Goal: Task Accomplishment & Management: Manage account settings

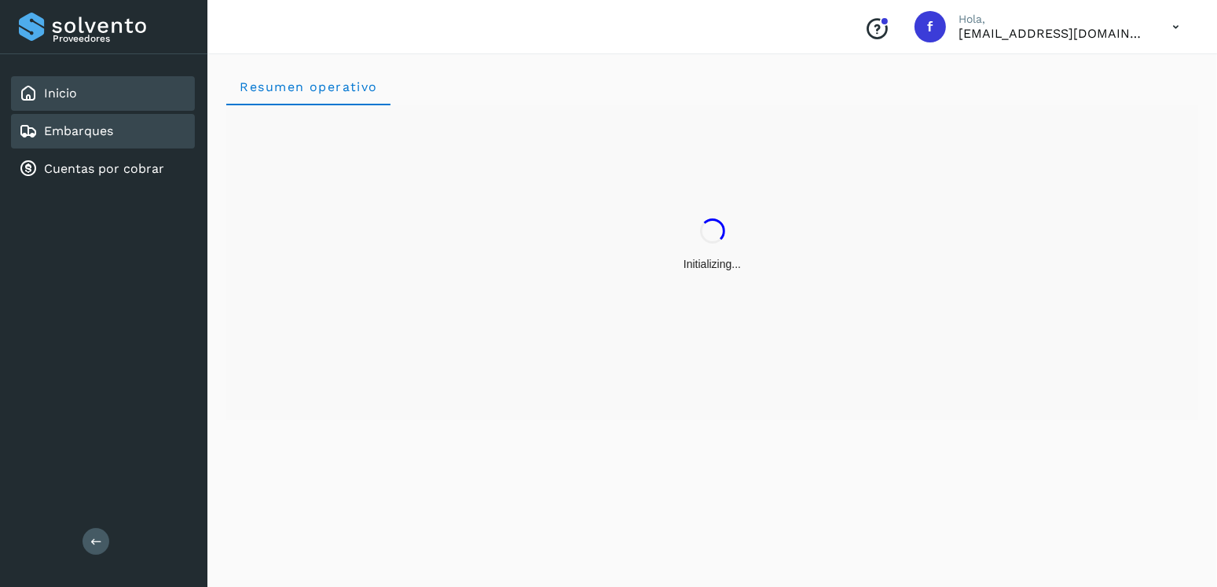
click at [75, 141] on div "Embarques" at bounding box center [103, 131] width 184 height 35
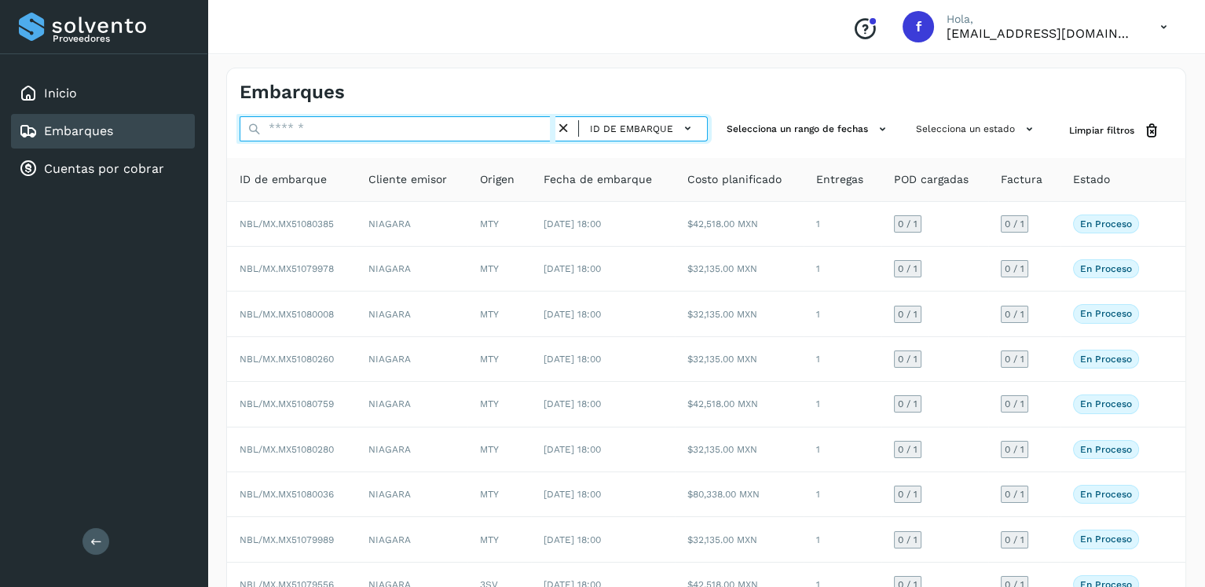
click at [321, 138] on input "text" at bounding box center [398, 128] width 316 height 25
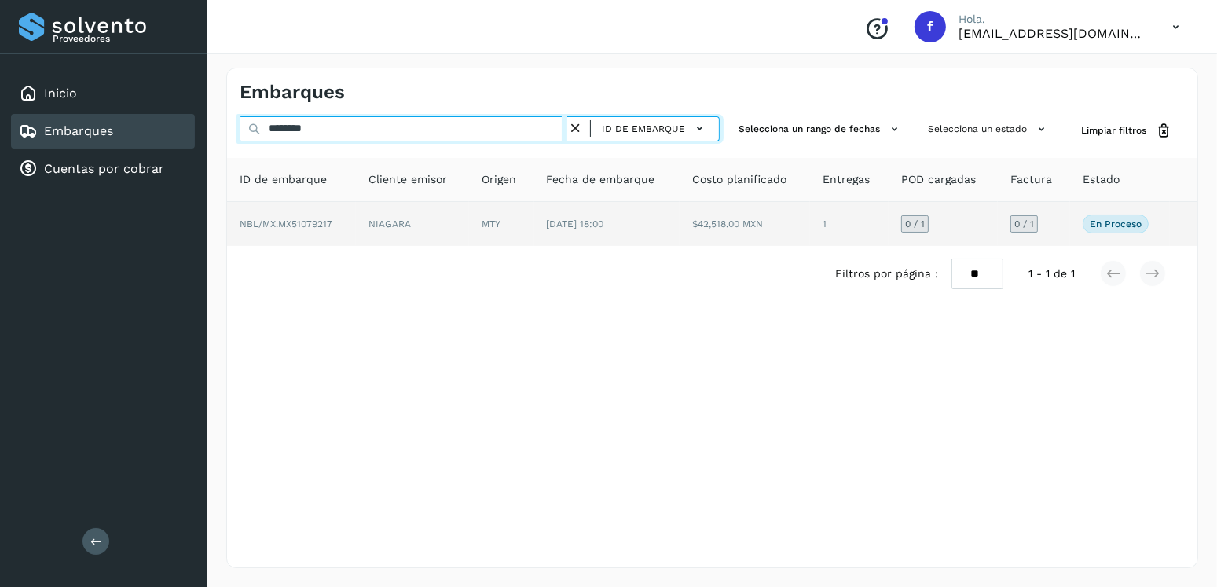
type input "********"
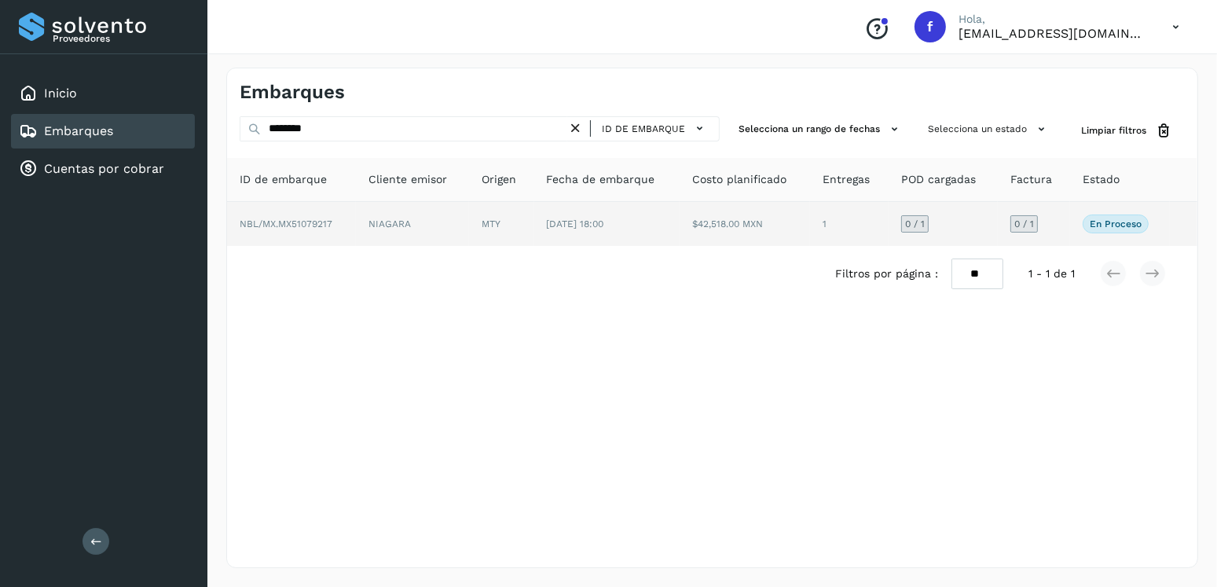
click at [623, 233] on td "[DATE] 18:00" at bounding box center [606, 224] width 145 height 44
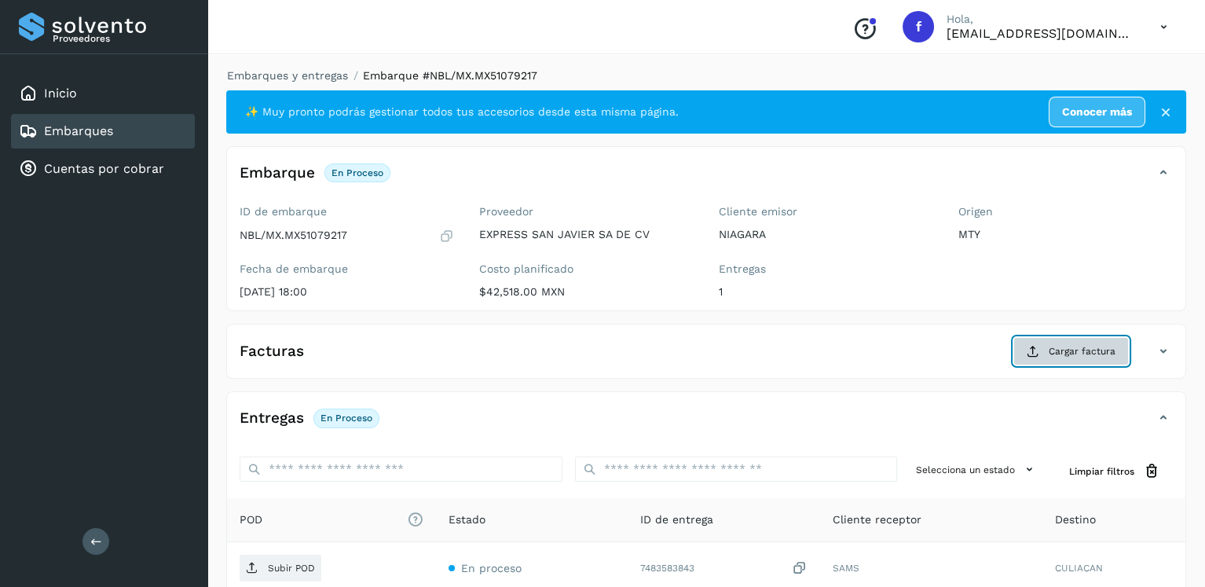
click at [1102, 354] on span "Cargar factura" at bounding box center [1082, 351] width 67 height 14
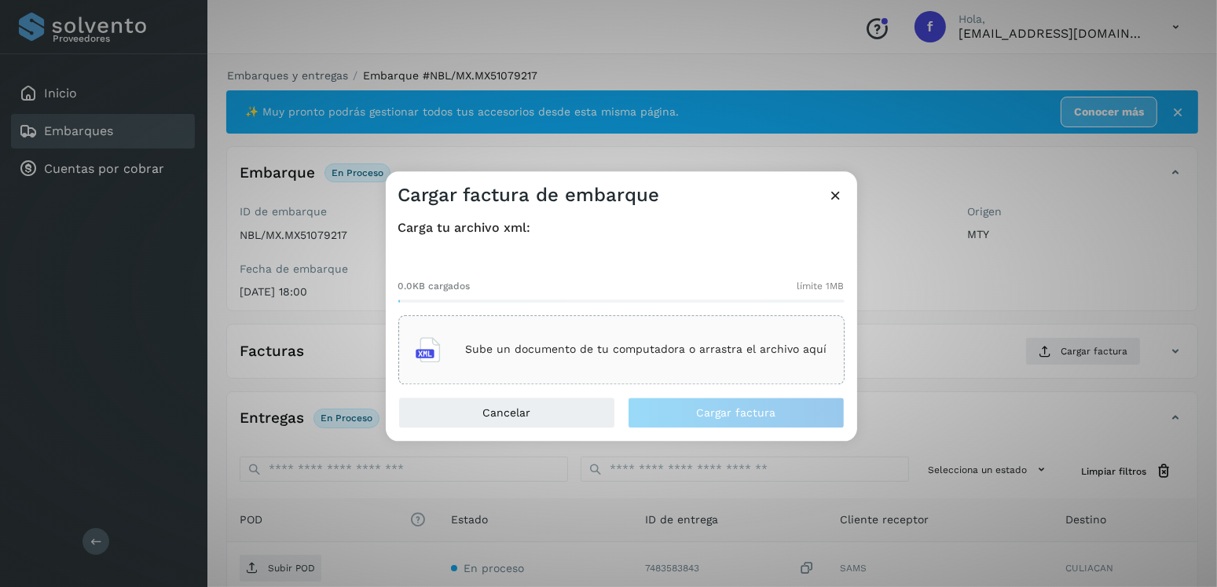
click at [633, 364] on div "Sube un documento de tu computadora o arrastra el archivo aquí" at bounding box center [622, 349] width 412 height 42
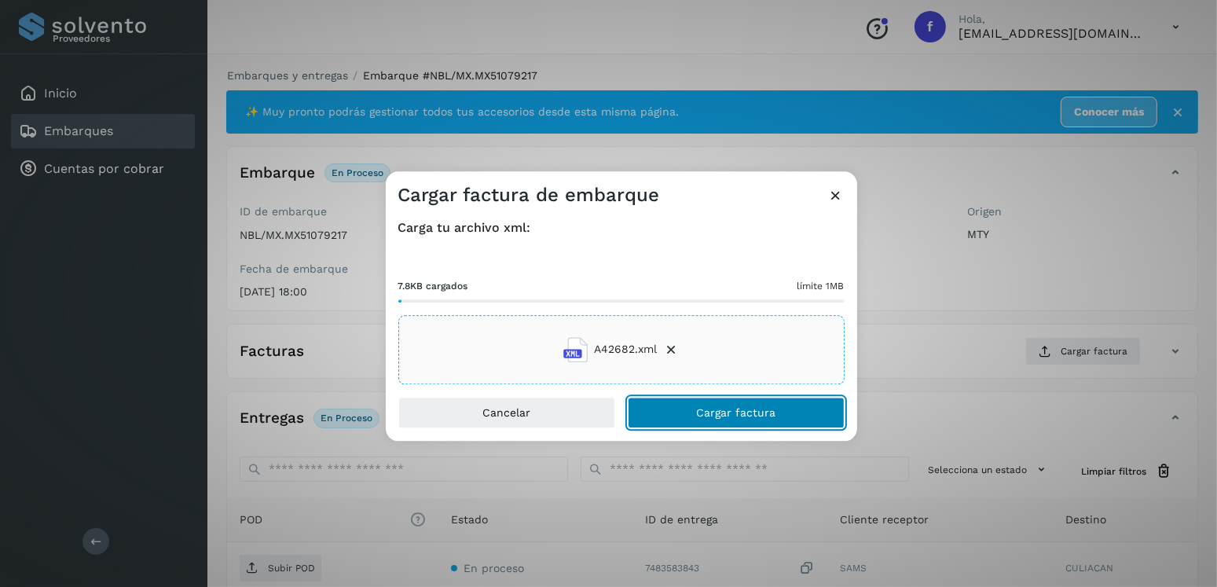
click at [728, 416] on span "Cargar factura" at bounding box center [735, 412] width 79 height 11
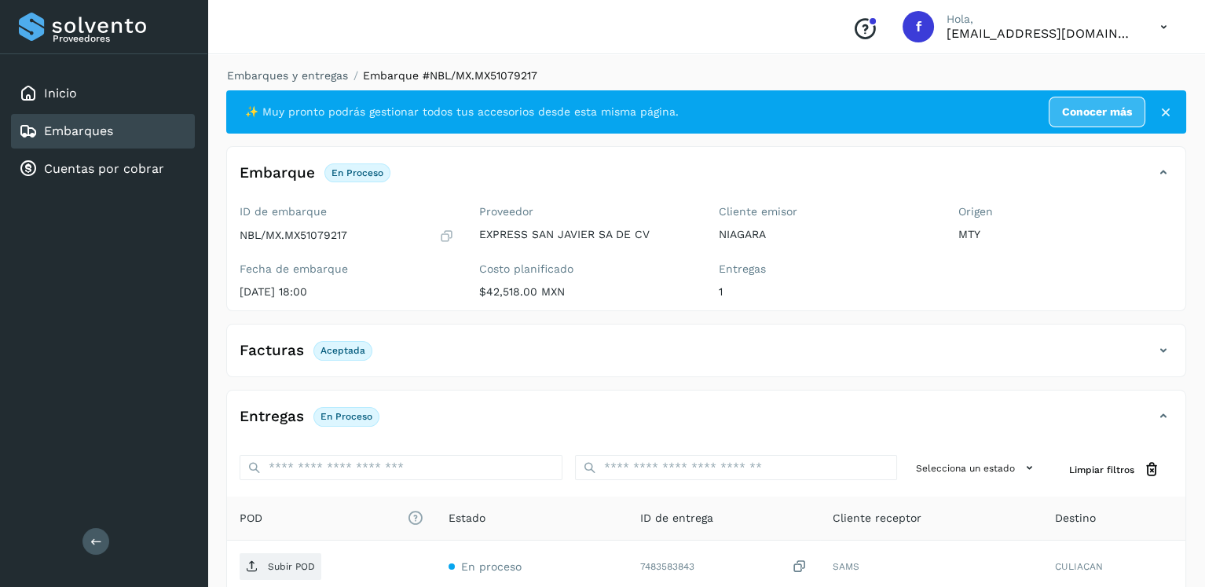
scroll to position [157, 0]
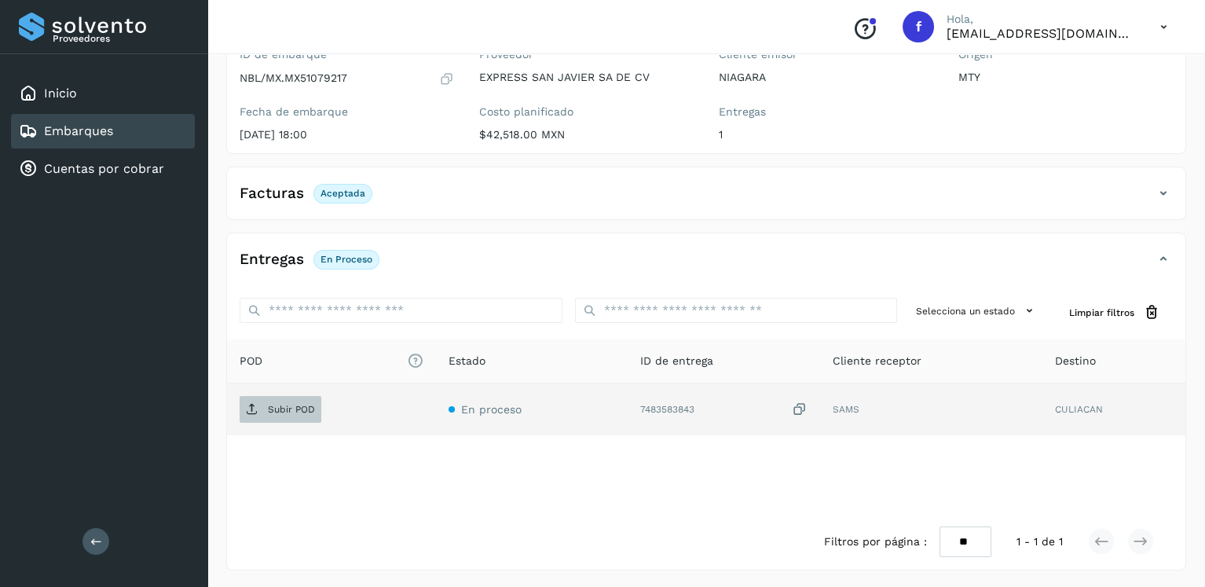
click at [251, 403] on icon at bounding box center [252, 409] width 13 height 13
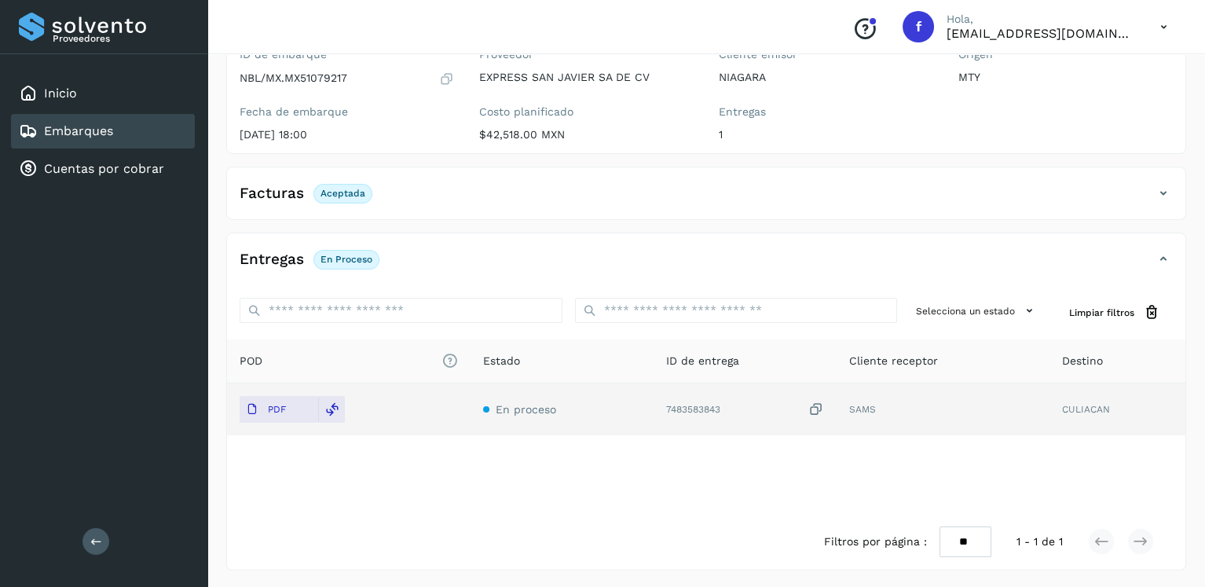
click at [168, 127] on div "Embarques" at bounding box center [103, 131] width 184 height 35
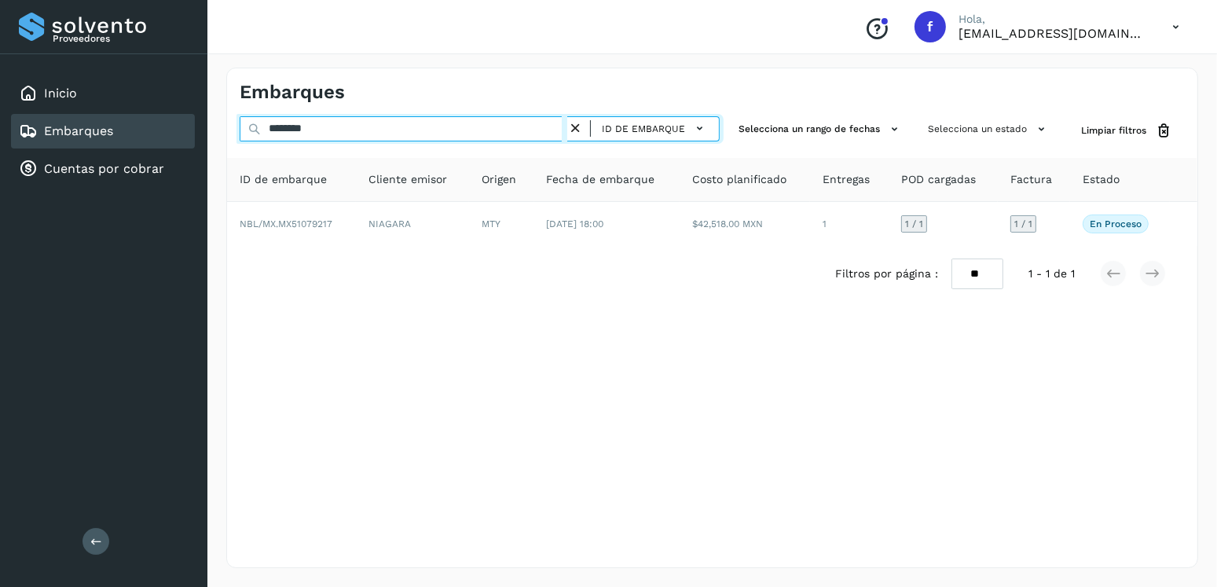
drag, startPoint x: 350, startPoint y: 130, endPoint x: 263, endPoint y: 141, distance: 87.1
click at [263, 141] on input "********" at bounding box center [404, 128] width 328 height 25
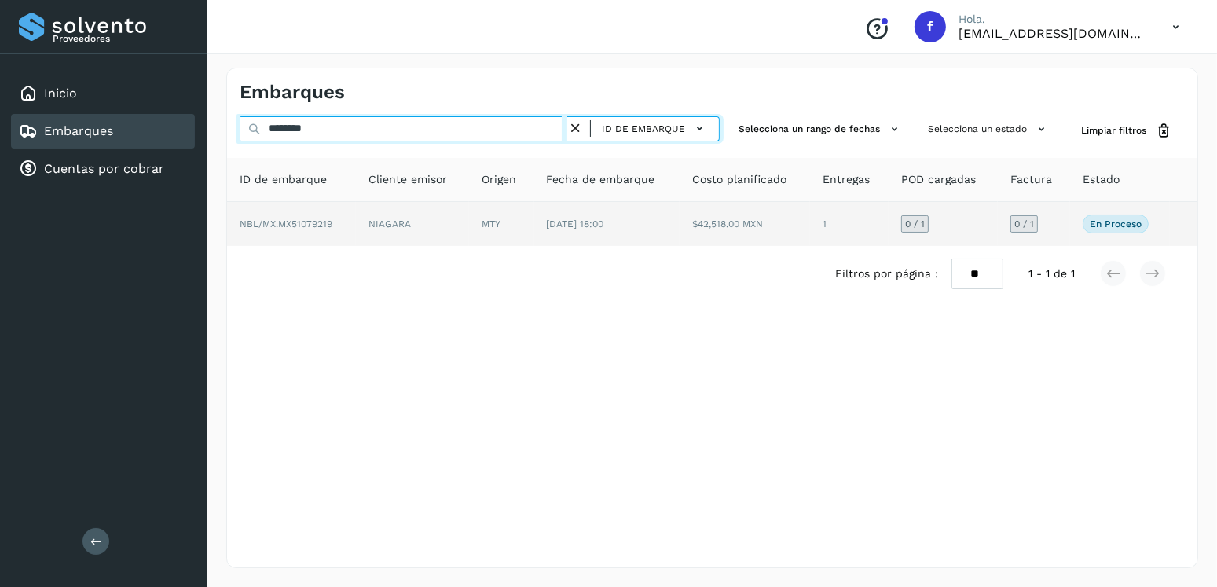
type input "********"
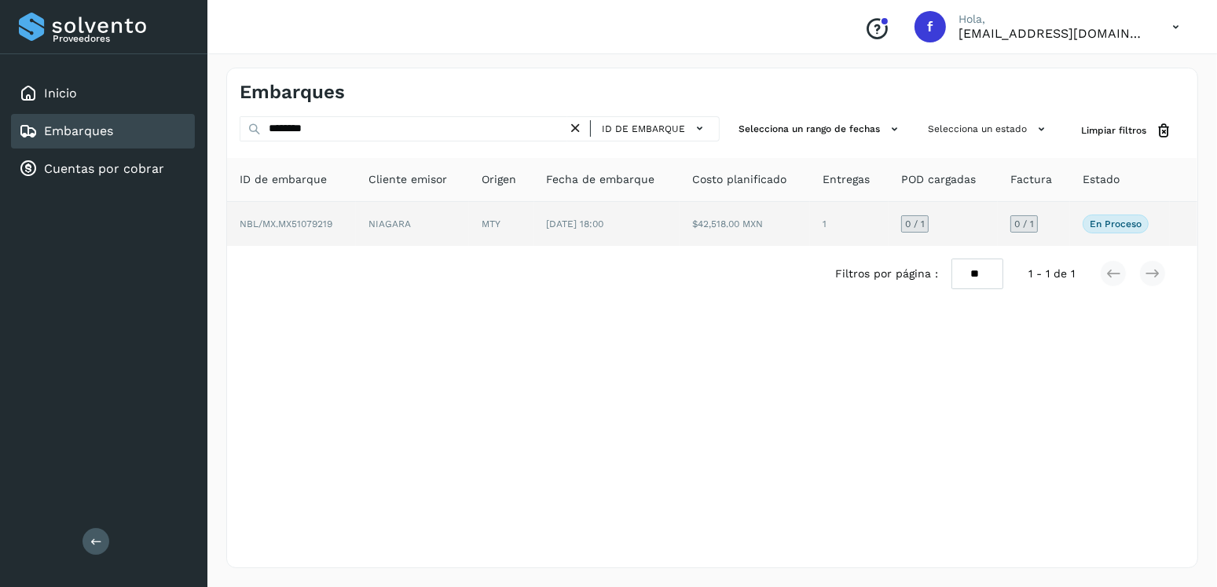
click at [604, 226] on span "[DATE] 18:00" at bounding box center [575, 223] width 57 height 11
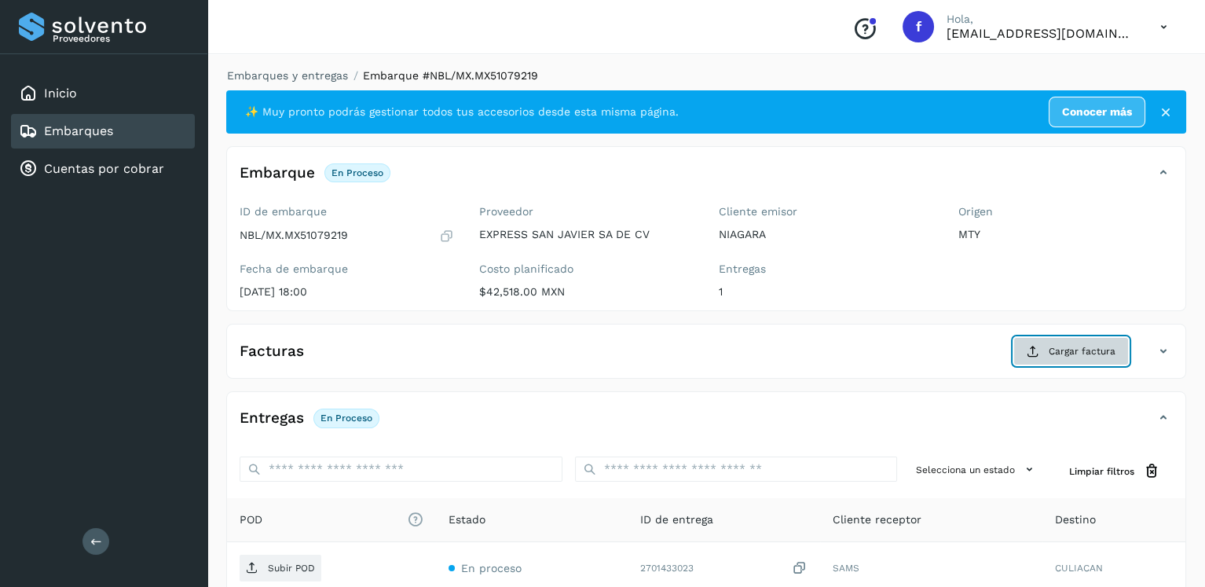
click at [1060, 348] on span "Cargar factura" at bounding box center [1082, 351] width 67 height 14
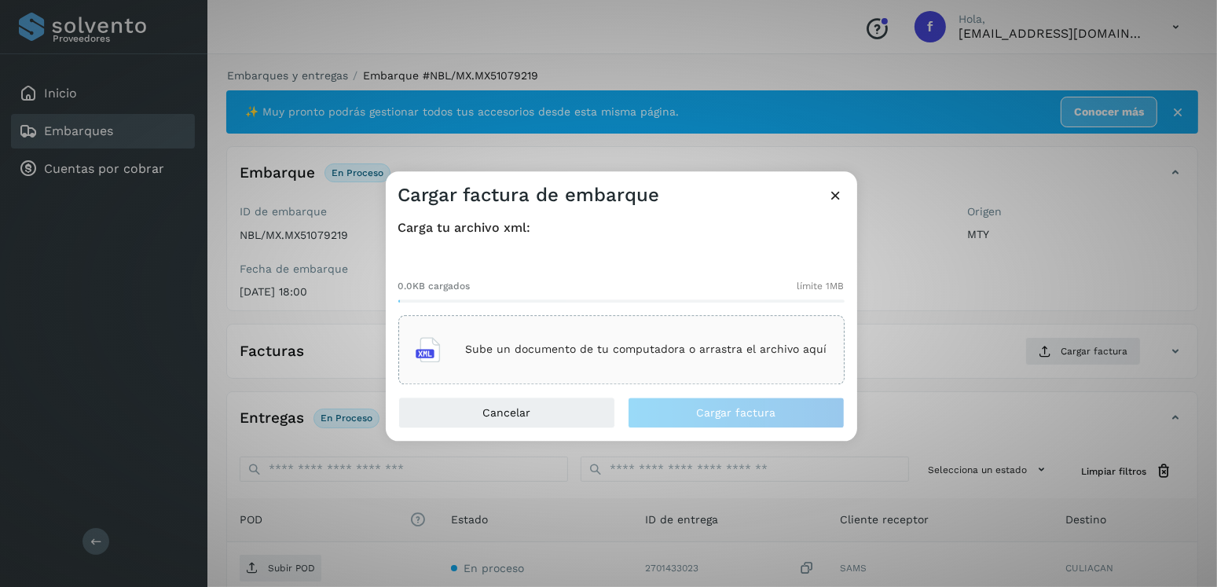
click at [710, 343] on p "Sube un documento de tu computadora o arrastra el archivo aquí" at bounding box center [646, 349] width 361 height 13
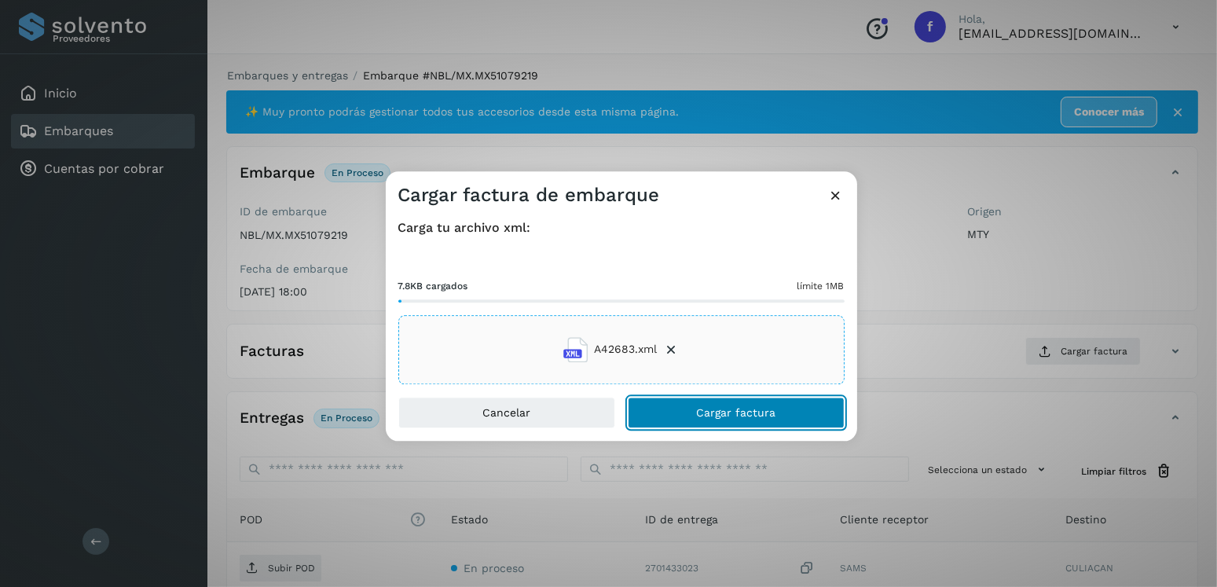
click at [671, 421] on button "Cargar factura" at bounding box center [736, 412] width 217 height 31
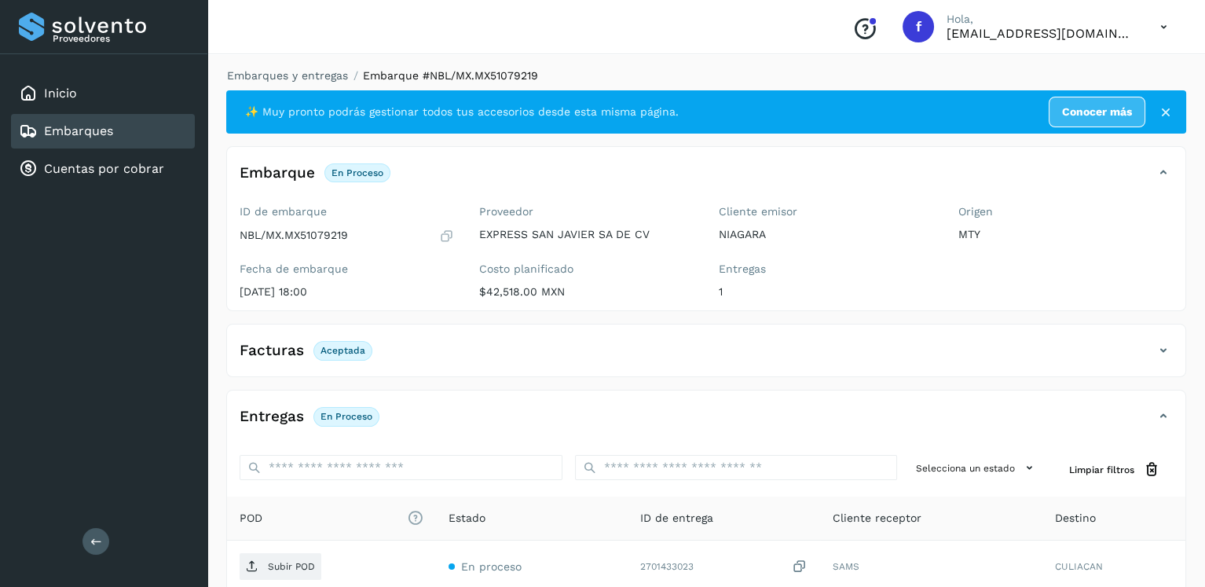
scroll to position [157, 0]
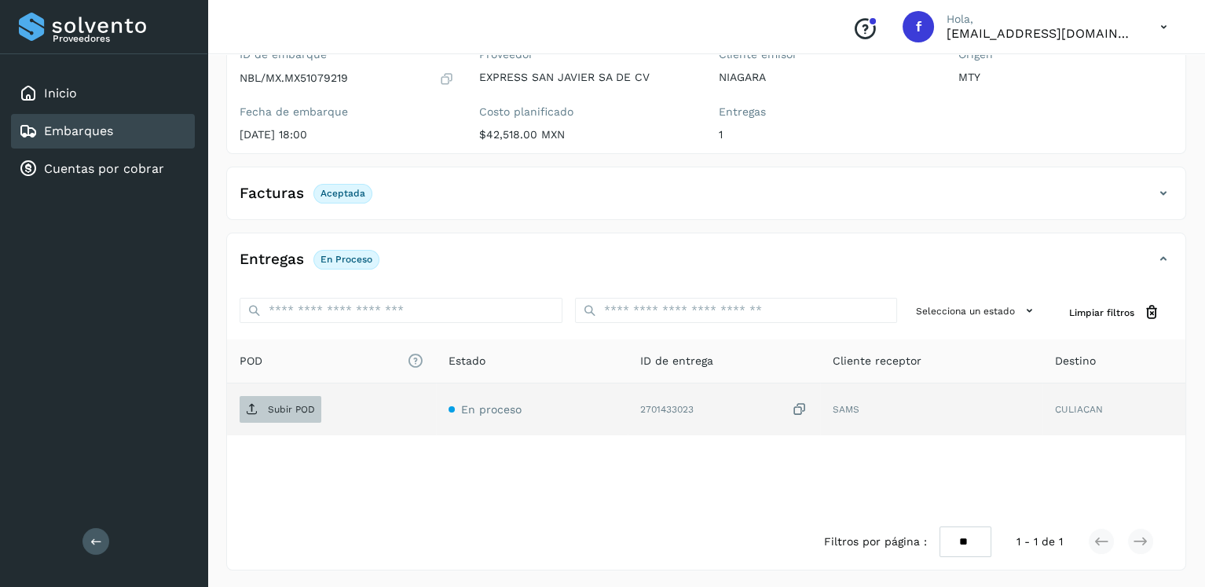
click at [288, 409] on p "Subir POD" at bounding box center [291, 409] width 47 height 11
